Goal: Register for event/course

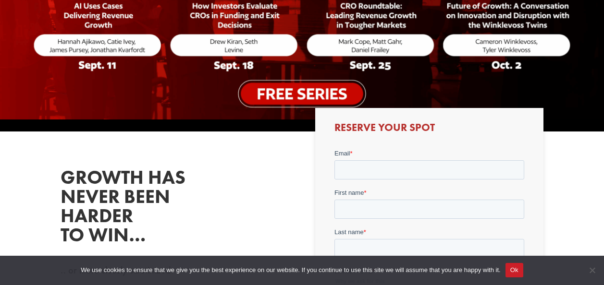
scroll to position [248, 0]
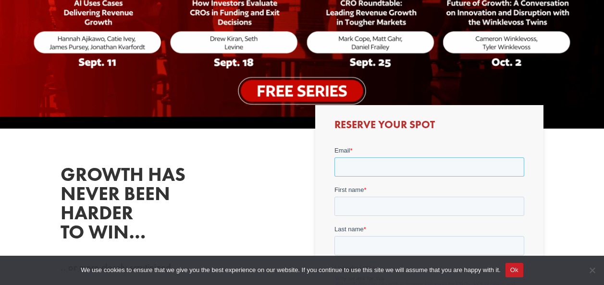
click at [372, 163] on input "Email *" at bounding box center [429, 166] width 190 height 19
click at [331, 229] on div "Reserve Your Spot" at bounding box center [429, 263] width 228 height 317
click at [379, 155] on label "Email *" at bounding box center [429, 151] width 190 height 10
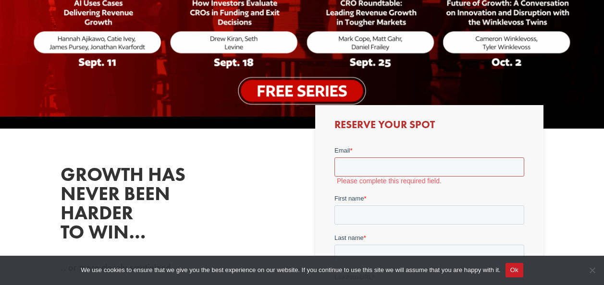
click at [379, 157] on input "Email *" at bounding box center [429, 166] width 190 height 19
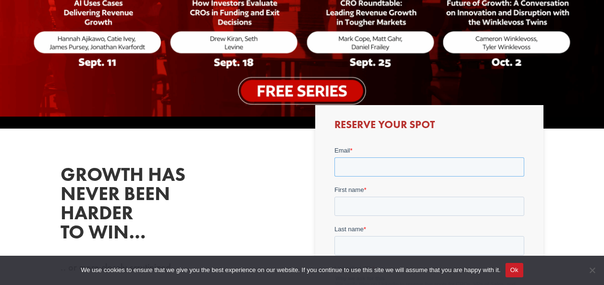
click at [375, 162] on input "Email *" at bounding box center [429, 166] width 190 height 19
type input "[EMAIL_ADDRESS][DOMAIN_NAME]"
type input "Khaled"
type input "Metwaly"
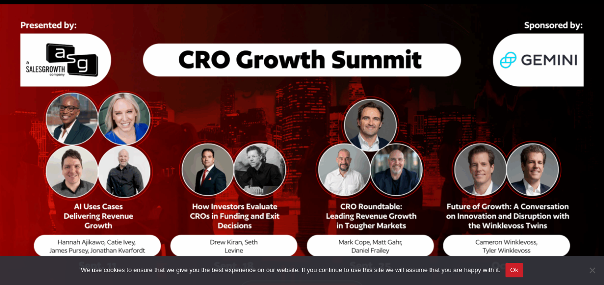
scroll to position [0, 0]
